Goal: Obtain resource: Obtain resource

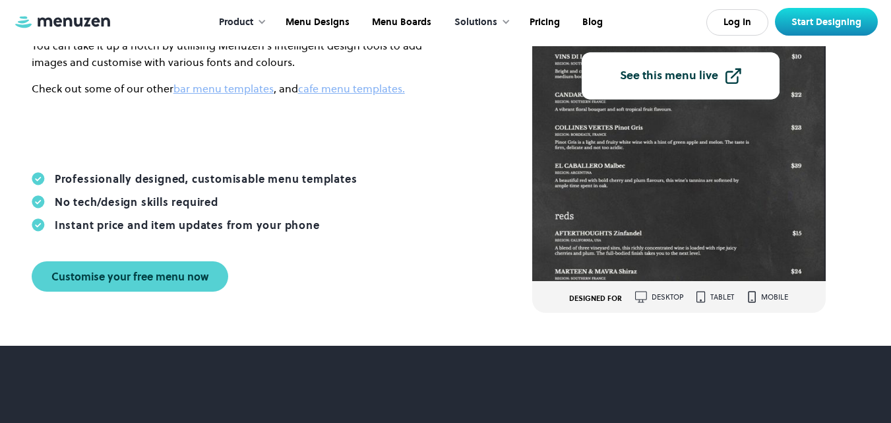
scroll to position [264, 0]
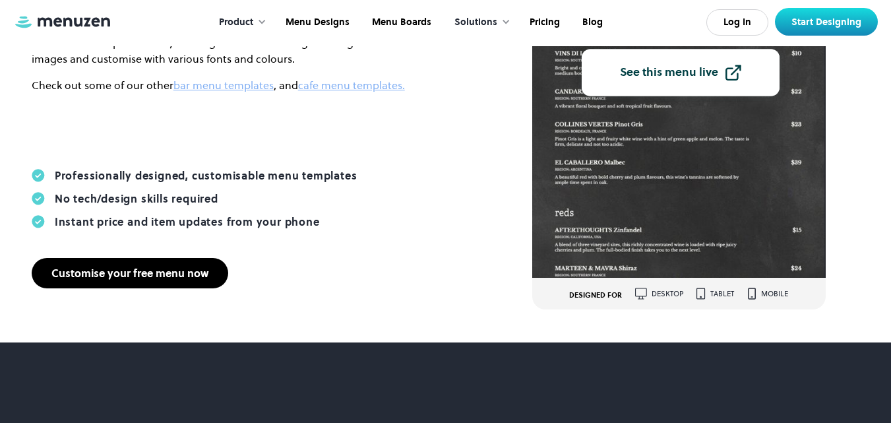
click at [196, 274] on div "Customise your free menu now" at bounding box center [129, 273] width 157 height 11
